Goal: Information Seeking & Learning: Learn about a topic

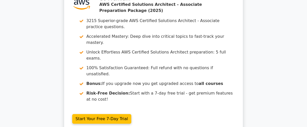
scroll to position [771, 0]
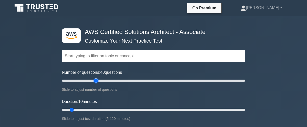
drag, startPoint x: 68, startPoint y: 79, endPoint x: 94, endPoint y: 82, distance: 26.2
type input "40"
click at [94, 82] on input "Number of questions: 40 questions" at bounding box center [154, 80] width 184 height 6
drag, startPoint x: 72, startPoint y: 107, endPoint x: 116, endPoint y: 108, distance: 44.0
type input "40"
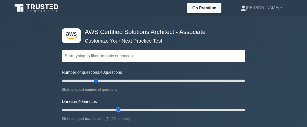
click at [116, 108] on input "Duration: 40 minutes" at bounding box center [154, 109] width 184 height 6
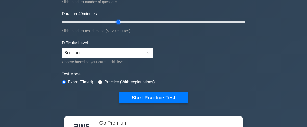
scroll to position [116, 0]
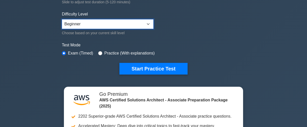
click at [148, 22] on select "Beginner Intermediate Expert" at bounding box center [108, 24] width 92 height 10
select select "intermediate"
click at [62, 19] on select "Beginner Intermediate Expert" at bounding box center [108, 24] width 92 height 10
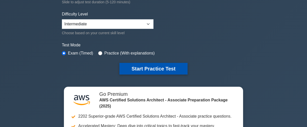
click at [145, 67] on button "Start Practice Test" at bounding box center [154, 69] width 68 height 12
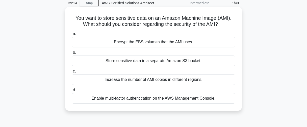
scroll to position [22, 0]
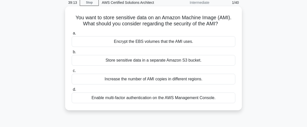
click at [149, 99] on div "Enable multi-factor authentication on the AWS Management Console." at bounding box center [154, 97] width 164 height 11
click at [72, 91] on input "d. Enable multi-factor authentication on the AWS Management Console." at bounding box center [72, 89] width 0 height 3
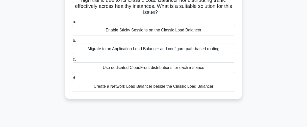
scroll to position [46, 0]
click at [137, 67] on div "Use dedicated CloudFront distributions for each instance" at bounding box center [154, 67] width 164 height 11
click at [72, 61] on input "c. Use dedicated CloudFront distributions for each instance" at bounding box center [72, 58] width 0 height 3
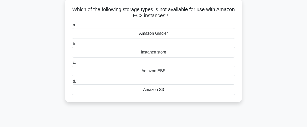
scroll to position [23, 0]
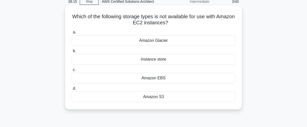
click at [170, 78] on div "Amazon EBS" at bounding box center [154, 78] width 164 height 11
click at [72, 71] on input "c. Amazon EBS" at bounding box center [72, 69] width 0 height 3
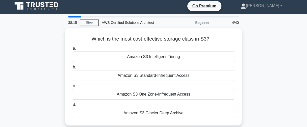
scroll to position [0, 0]
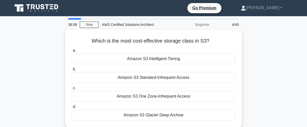
click at [170, 78] on div "Amazon S3 Standard-Infrequent Access" at bounding box center [154, 77] width 164 height 11
click at [72, 71] on input "b. Amazon S3 Standard-Infrequent Access" at bounding box center [72, 68] width 0 height 3
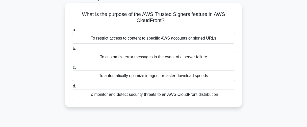
scroll to position [24, 0]
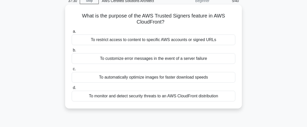
click at [219, 39] on div "To restrict access to content to specific AWS accounts or signed URLs" at bounding box center [154, 39] width 164 height 11
click at [72, 33] on input "a. To restrict access to content to specific AWS accounts or signed URLs" at bounding box center [72, 31] width 0 height 3
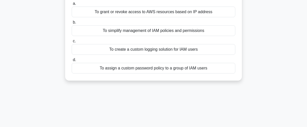
scroll to position [47, 0]
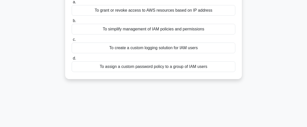
click at [200, 67] on div "To assign a custom password policy to a group of IAM users" at bounding box center [154, 66] width 164 height 11
click at [72, 60] on input "d. To assign a custom password policy to a group of IAM users" at bounding box center [72, 58] width 0 height 3
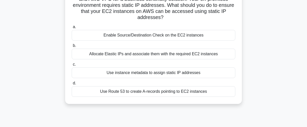
scroll to position [48, 0]
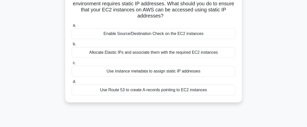
click at [221, 35] on div "Enable Source/Destination Check on the EC2 instances" at bounding box center [154, 33] width 164 height 11
click at [72, 27] on input "a. Enable Source/Destination Check on the EC2 instances" at bounding box center [72, 25] width 0 height 3
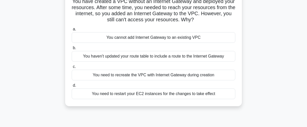
scroll to position [40, 0]
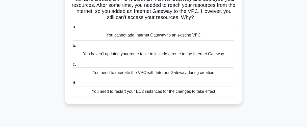
click at [227, 56] on div "You haven't updated your route table to include a route to the Internet Gateway" at bounding box center [154, 54] width 164 height 11
click at [72, 47] on input "b. You haven't updated your route table to include a route to the Internet Gate…" at bounding box center [72, 45] width 0 height 3
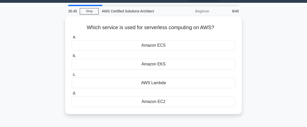
scroll to position [0, 0]
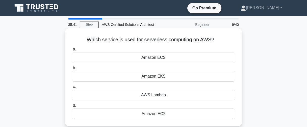
click at [222, 94] on div "AWS Lambda" at bounding box center [154, 94] width 164 height 11
click at [72, 88] on input "c. AWS Lambda" at bounding box center [72, 86] width 0 height 3
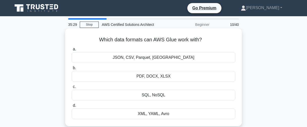
click at [224, 59] on div "JSON, CSV, Parquet, ORC" at bounding box center [154, 57] width 164 height 11
click at [72, 51] on input "a. JSON, CSV, Parquet, ORC" at bounding box center [72, 49] width 0 height 3
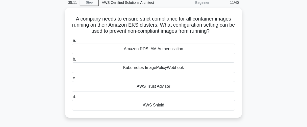
scroll to position [23, 0]
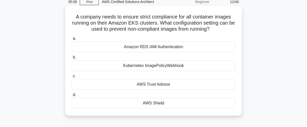
click at [204, 65] on div "Kubernetes ImagePolicyWebhook" at bounding box center [154, 65] width 164 height 11
click at [72, 59] on input "b. Kubernetes ImagePolicyWebhook" at bounding box center [72, 57] width 0 height 3
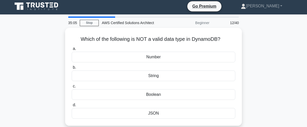
scroll to position [0, 0]
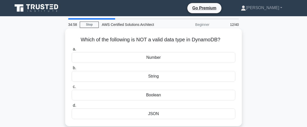
click at [204, 113] on div "JSON" at bounding box center [154, 113] width 164 height 11
click at [72, 107] on input "d. JSON" at bounding box center [72, 105] width 0 height 3
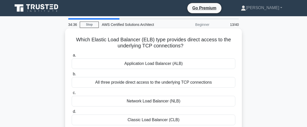
click at [225, 82] on div "All three provide direct access to the underlying TCP connections" at bounding box center [154, 82] width 164 height 11
click at [72, 76] on input "b. All three provide direct access to the underlying TCP connections" at bounding box center [72, 73] width 0 height 3
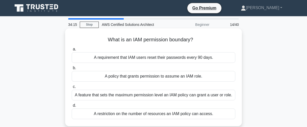
click at [220, 111] on div "A restriction on the number of resources an IAM policy can access." at bounding box center [154, 113] width 164 height 11
click at [72, 107] on input "d. A restriction on the number of resources an IAM policy can access." at bounding box center [72, 105] width 0 height 3
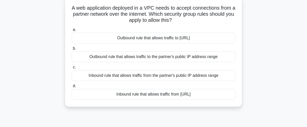
scroll to position [33, 0]
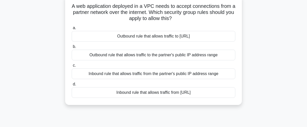
click at [221, 72] on div "Inbound rule that allows traffic from the partner's public IP address range" at bounding box center [154, 73] width 164 height 11
click at [72, 67] on input "c. Inbound rule that allows traffic from the partner's public IP address range" at bounding box center [72, 65] width 0 height 3
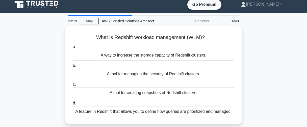
scroll to position [0, 0]
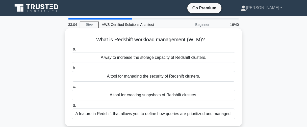
click at [216, 111] on div "A feature in Redshift that allows you to define how queries are prioritized and…" at bounding box center [154, 113] width 164 height 11
click at [72, 107] on input "d. A feature in Redshift that allows you to define how queries are prioritized …" at bounding box center [72, 105] width 0 height 3
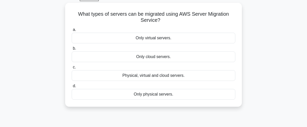
scroll to position [27, 0]
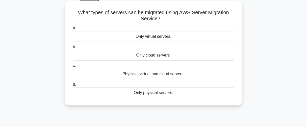
click at [217, 74] on div "Physical, virtual and cloud servers." at bounding box center [154, 73] width 164 height 11
click at [72, 67] on input "c. Physical, virtual and cloud servers." at bounding box center [72, 65] width 0 height 3
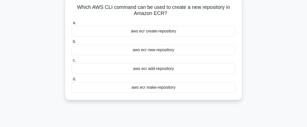
scroll to position [36, 0]
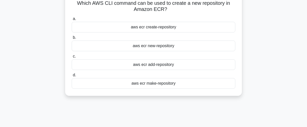
click at [201, 25] on div "aws ecr create-repository" at bounding box center [154, 27] width 164 height 11
click at [72, 20] on input "a. aws ecr create-repository" at bounding box center [72, 18] width 0 height 3
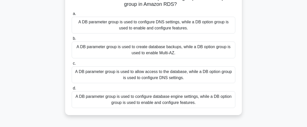
scroll to position [43, 0]
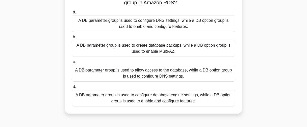
click at [198, 73] on div "A DB parameter group is used to allow access to the database, while a DB option…" at bounding box center [154, 73] width 164 height 17
click at [72, 63] on input "c. A DB parameter group is used to allow access to the database, while a DB opt…" at bounding box center [72, 61] width 0 height 3
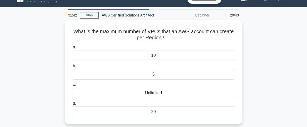
scroll to position [0, 0]
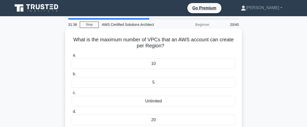
click at [184, 82] on div "5" at bounding box center [154, 82] width 164 height 11
click at [72, 76] on input "b. 5" at bounding box center [72, 73] width 0 height 3
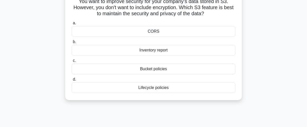
scroll to position [40, 0]
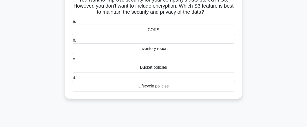
click at [199, 66] on div "Bucket policies" at bounding box center [154, 67] width 164 height 11
click at [72, 61] on input "c. Bucket policies" at bounding box center [72, 58] width 0 height 3
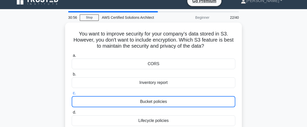
scroll to position [0, 0]
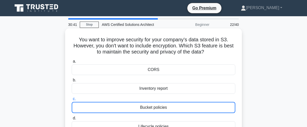
click at [203, 104] on div "Bucket policies" at bounding box center [154, 107] width 164 height 11
click at [72, 100] on input "c. Bucket policies" at bounding box center [72, 98] width 0 height 3
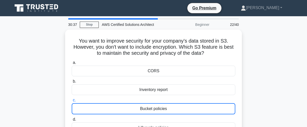
click at [292, 89] on div "You want to improve security for your company’s data stored in S3. However, you…" at bounding box center [154, 88] width 288 height 116
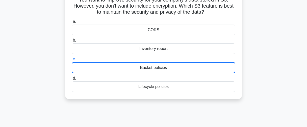
scroll to position [45, 0]
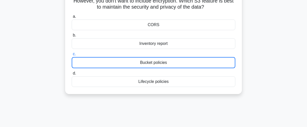
click at [217, 65] on div "Bucket policies" at bounding box center [154, 62] width 164 height 11
click at [72, 56] on input "c. Bucket policies" at bounding box center [72, 53] width 0 height 3
click at [216, 61] on div "Bucket policies" at bounding box center [154, 62] width 164 height 11
click at [72, 56] on input "c. Bucket policies" at bounding box center [72, 53] width 0 height 3
click at [216, 61] on div "Bucket policies" at bounding box center [154, 62] width 164 height 11
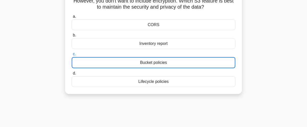
click at [72, 56] on input "c. Bucket policies" at bounding box center [72, 53] width 0 height 3
click at [219, 66] on div "Bucket policies" at bounding box center [154, 62] width 164 height 11
click at [72, 56] on input "c. Bucket policies" at bounding box center [72, 53] width 0 height 3
click at [224, 67] on div "Bucket policies" at bounding box center [154, 62] width 164 height 11
click at [72, 56] on input "c. Bucket policies" at bounding box center [72, 53] width 0 height 3
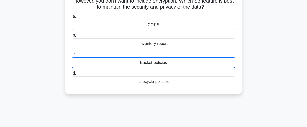
click at [223, 61] on div "Bucket policies" at bounding box center [154, 62] width 164 height 11
click at [72, 56] on input "c. Bucket policies" at bounding box center [72, 53] width 0 height 3
click at [218, 60] on div "Bucket policies" at bounding box center [154, 62] width 164 height 11
click at [72, 56] on input "c. Bucket policies" at bounding box center [72, 53] width 0 height 3
click at [219, 63] on div "Bucket policies" at bounding box center [154, 62] width 164 height 11
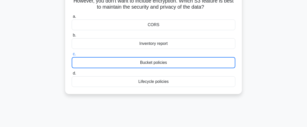
click at [72, 56] on input "c. Bucket policies" at bounding box center [72, 53] width 0 height 3
click at [205, 62] on div "Bucket policies" at bounding box center [154, 62] width 164 height 11
click at [72, 56] on input "c. Bucket policies" at bounding box center [72, 53] width 0 height 3
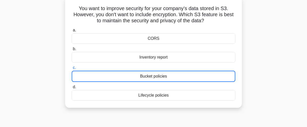
scroll to position [28, 0]
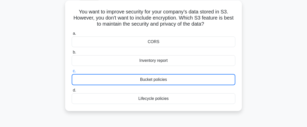
click at [183, 79] on div "Bucket policies" at bounding box center [154, 79] width 164 height 11
click at [72, 73] on input "c. Bucket policies" at bounding box center [72, 70] width 0 height 3
click at [213, 78] on div "Bucket policies" at bounding box center [154, 79] width 164 height 11
click at [72, 73] on input "c. Bucket policies" at bounding box center [72, 70] width 0 height 3
click at [210, 76] on div "Bucket policies" at bounding box center [154, 79] width 164 height 11
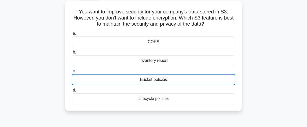
click at [72, 73] on input "c. Bucket policies" at bounding box center [72, 70] width 0 height 3
click at [215, 78] on div "Bucket policies" at bounding box center [154, 79] width 164 height 11
click at [72, 73] on input "c. Bucket policies" at bounding box center [72, 70] width 0 height 3
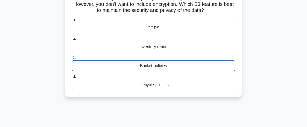
scroll to position [0, 0]
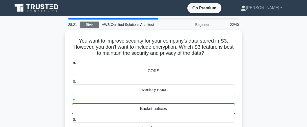
click at [95, 24] on link "Stop" at bounding box center [89, 24] width 19 height 6
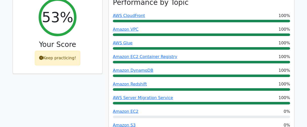
scroll to position [225, 0]
